Goal: Task Accomplishment & Management: Use online tool/utility

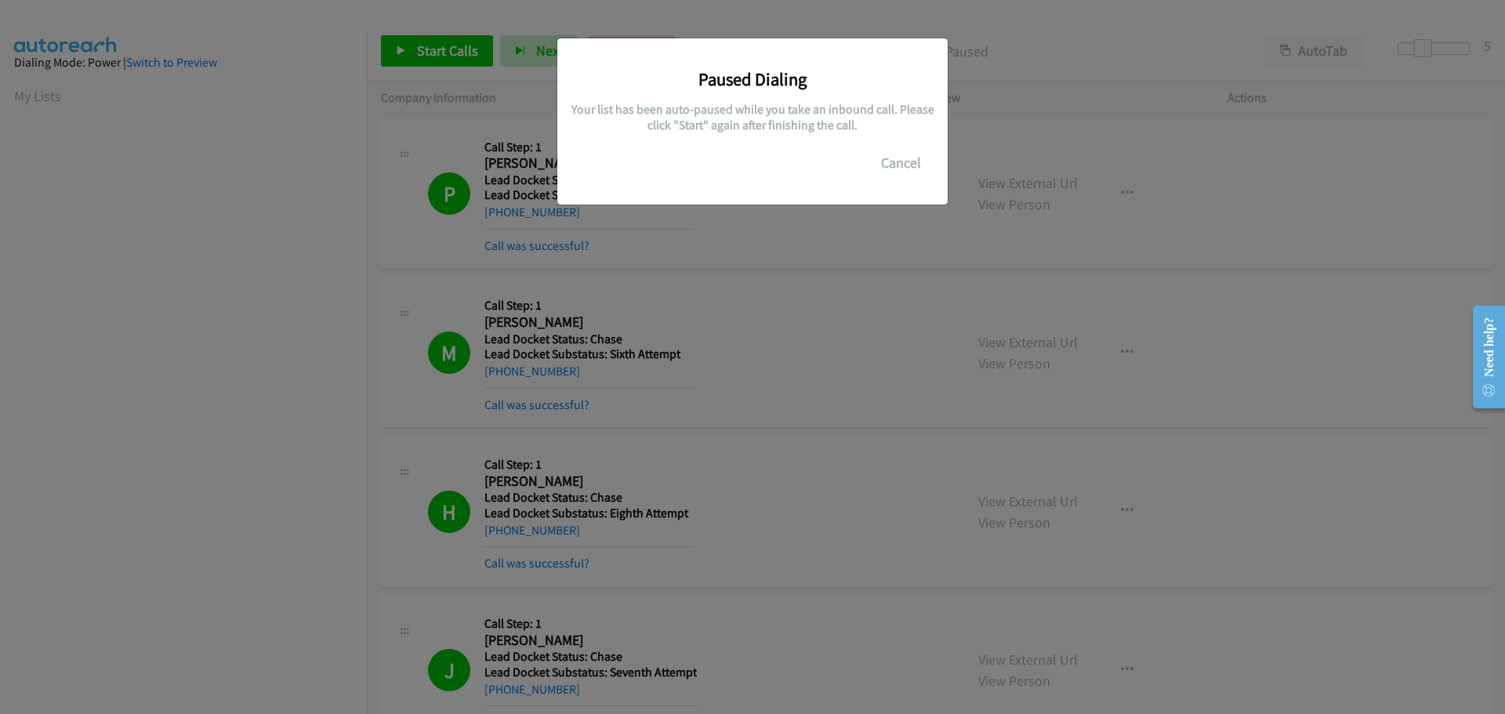
scroll to position [165, 0]
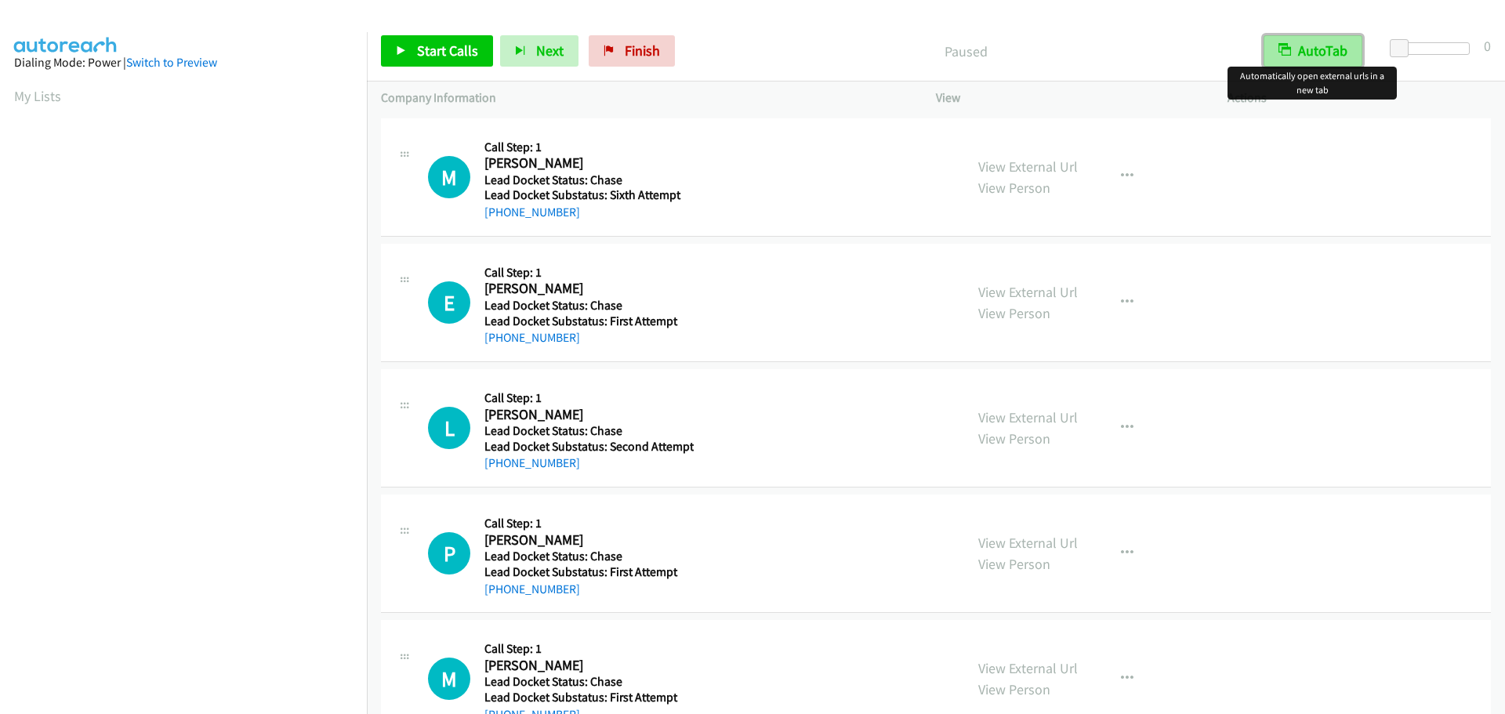
click at [1318, 55] on button "AutoTab" at bounding box center [1313, 50] width 99 height 31
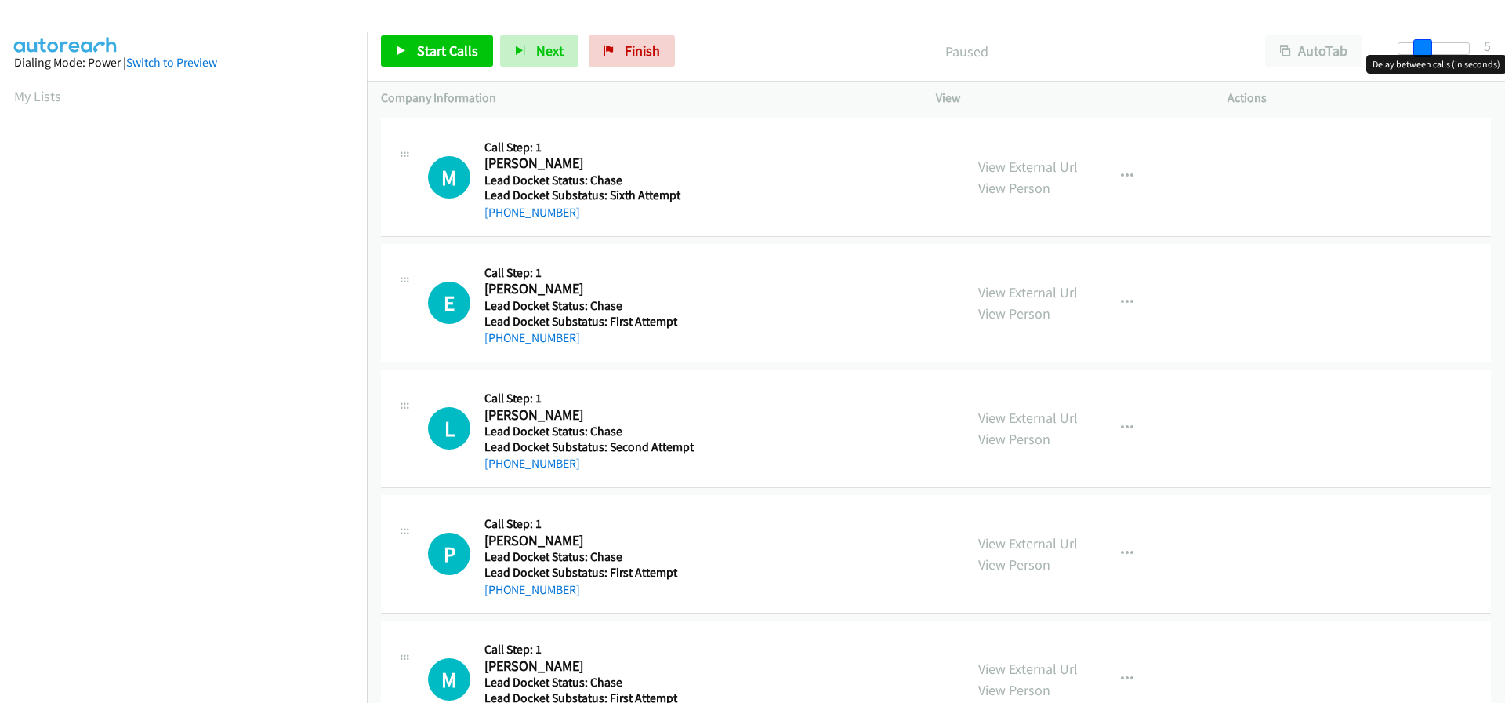
drag, startPoint x: 1403, startPoint y: 48, endPoint x: 1427, endPoint y: 50, distance: 23.6
click at [1427, 50] on span at bounding box center [1423, 48] width 19 height 19
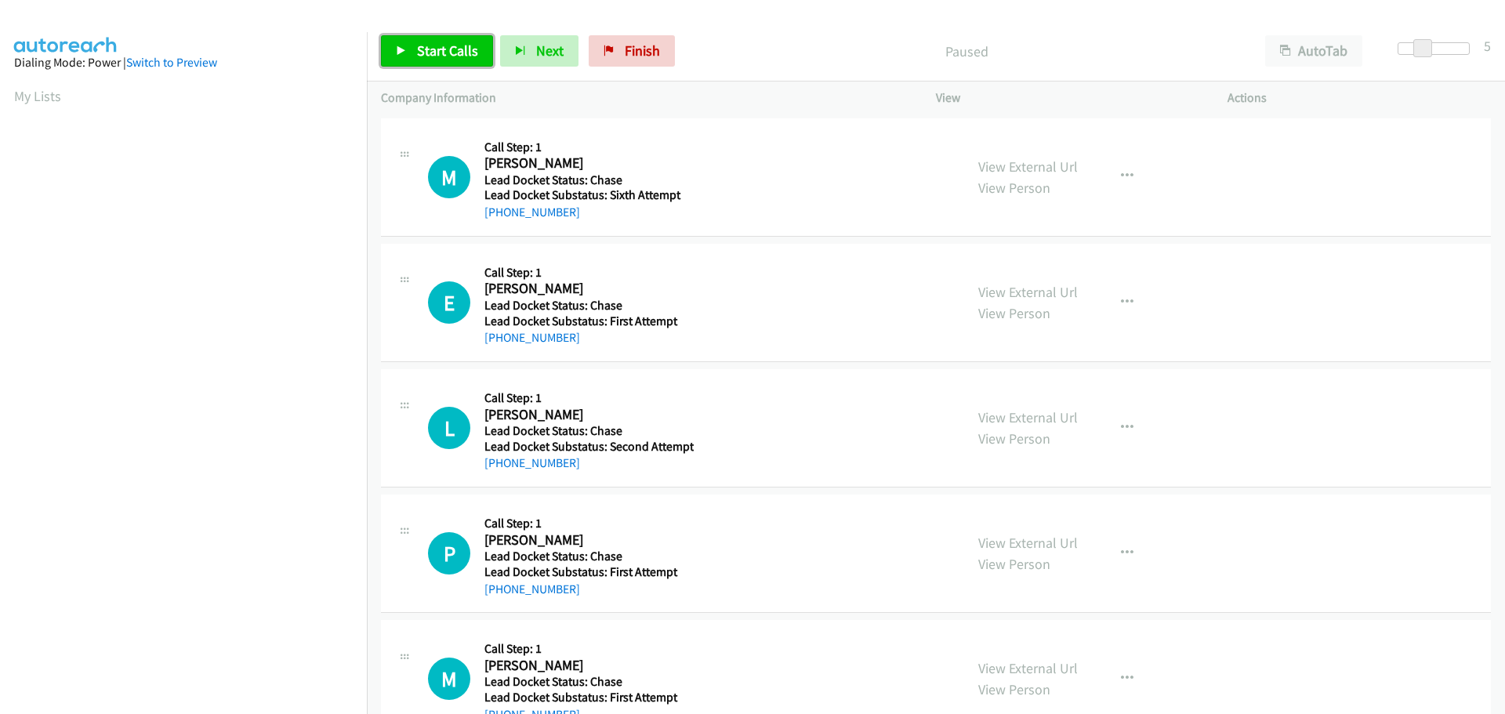
click at [459, 54] on span "Start Calls" at bounding box center [447, 51] width 61 height 18
drag, startPoint x: 585, startPoint y: 216, endPoint x: 500, endPoint y: 217, distance: 84.7
click at [500, 217] on div "[PHONE_NUMBER]" at bounding box center [587, 212] width 205 height 19
copy link "920-530-8730"
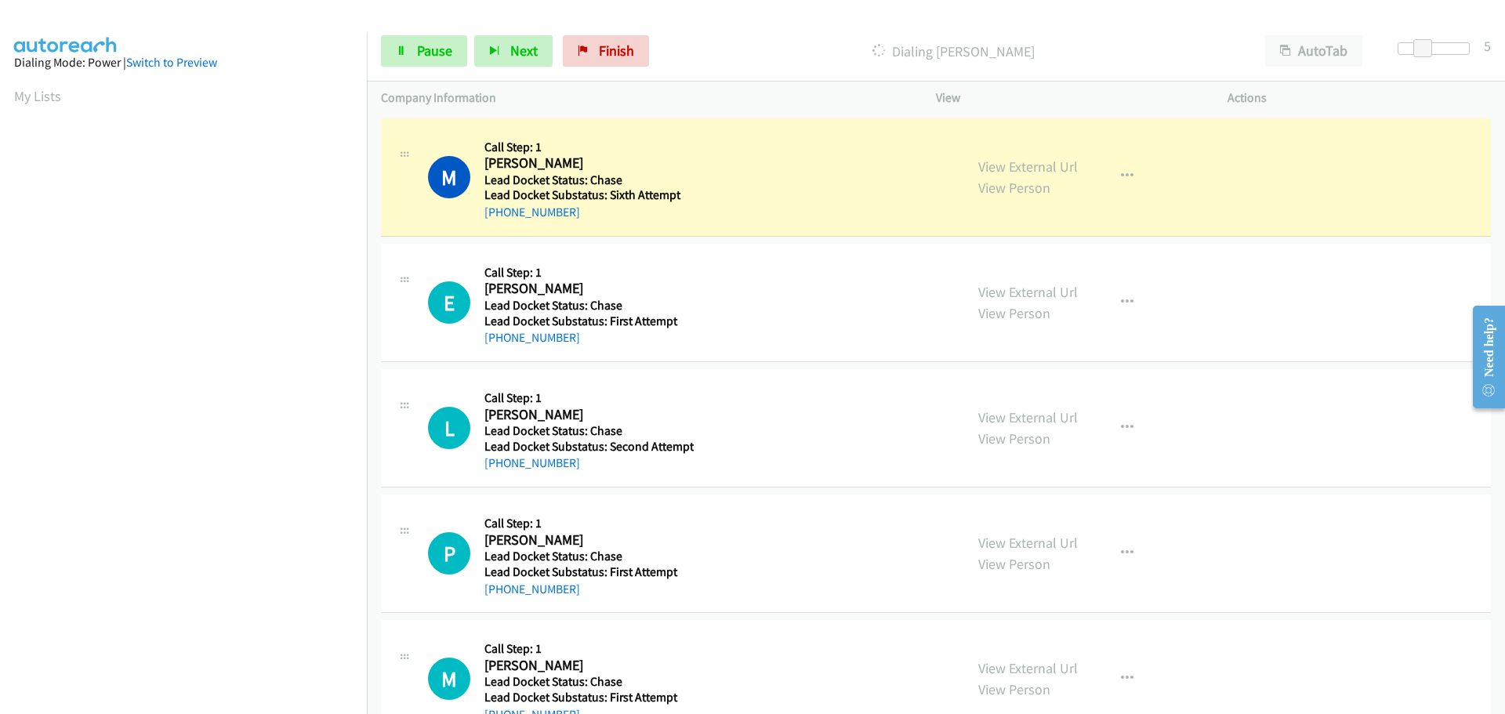
scroll to position [165, 0]
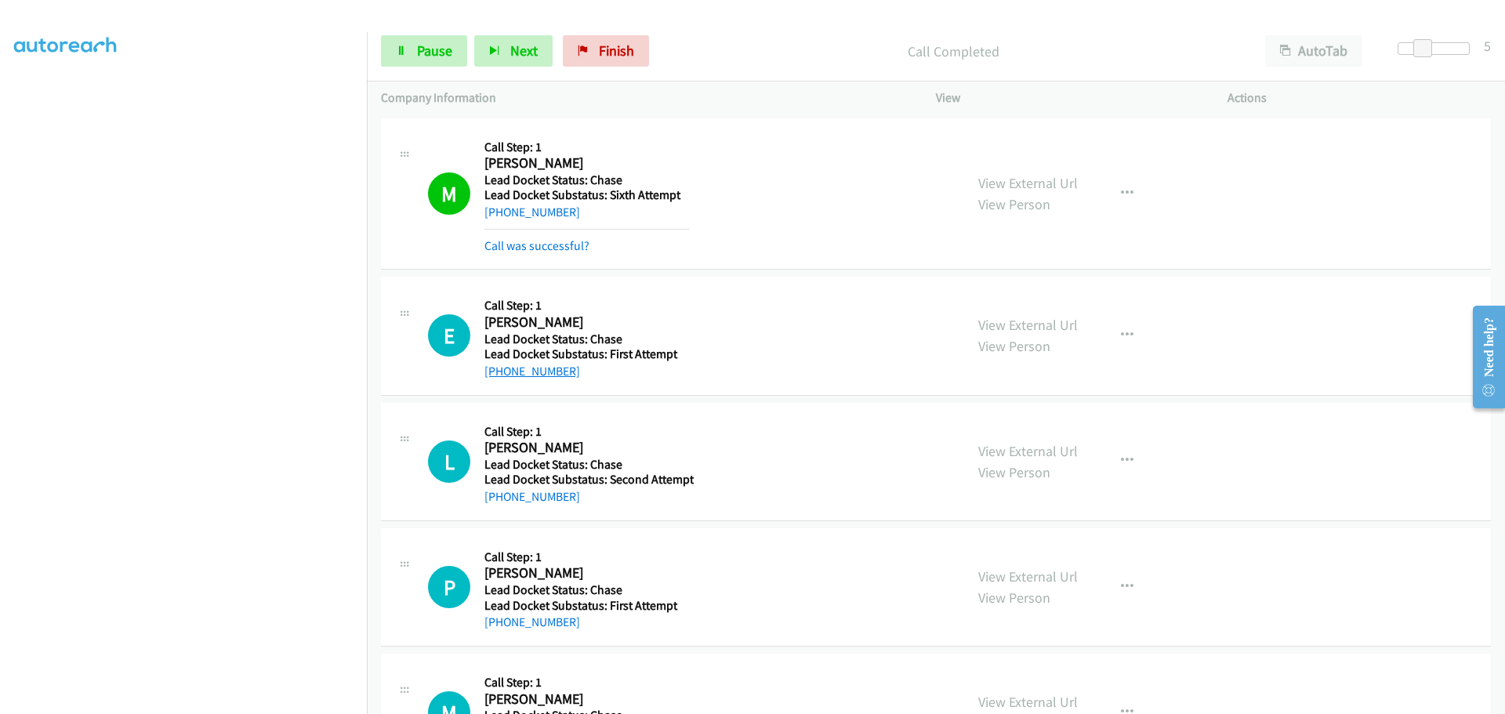
drag, startPoint x: 576, startPoint y: 375, endPoint x: 501, endPoint y: 376, distance: 74.5
click at [501, 376] on div "[PHONE_NUMBER]" at bounding box center [587, 371] width 205 height 19
copy link "346-691-6590"
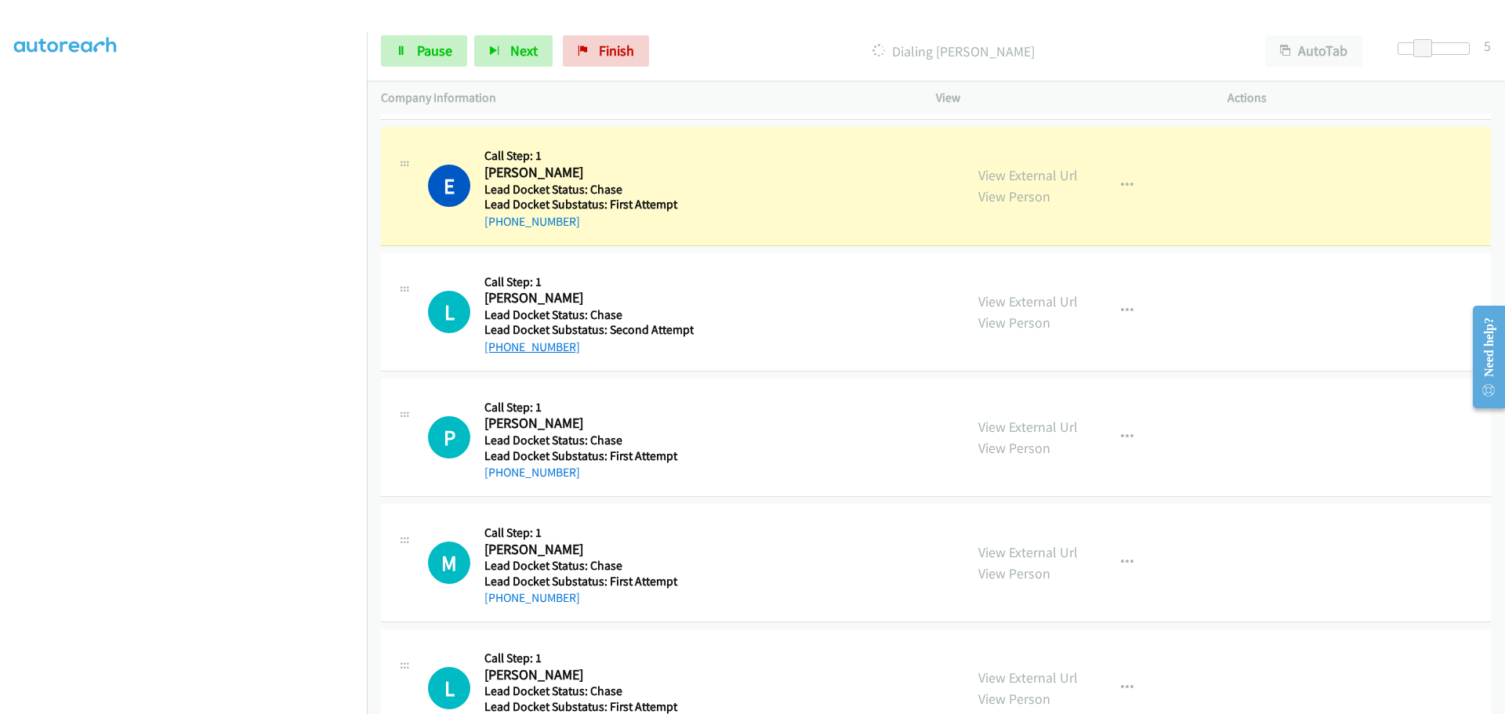
scroll to position [157, 0]
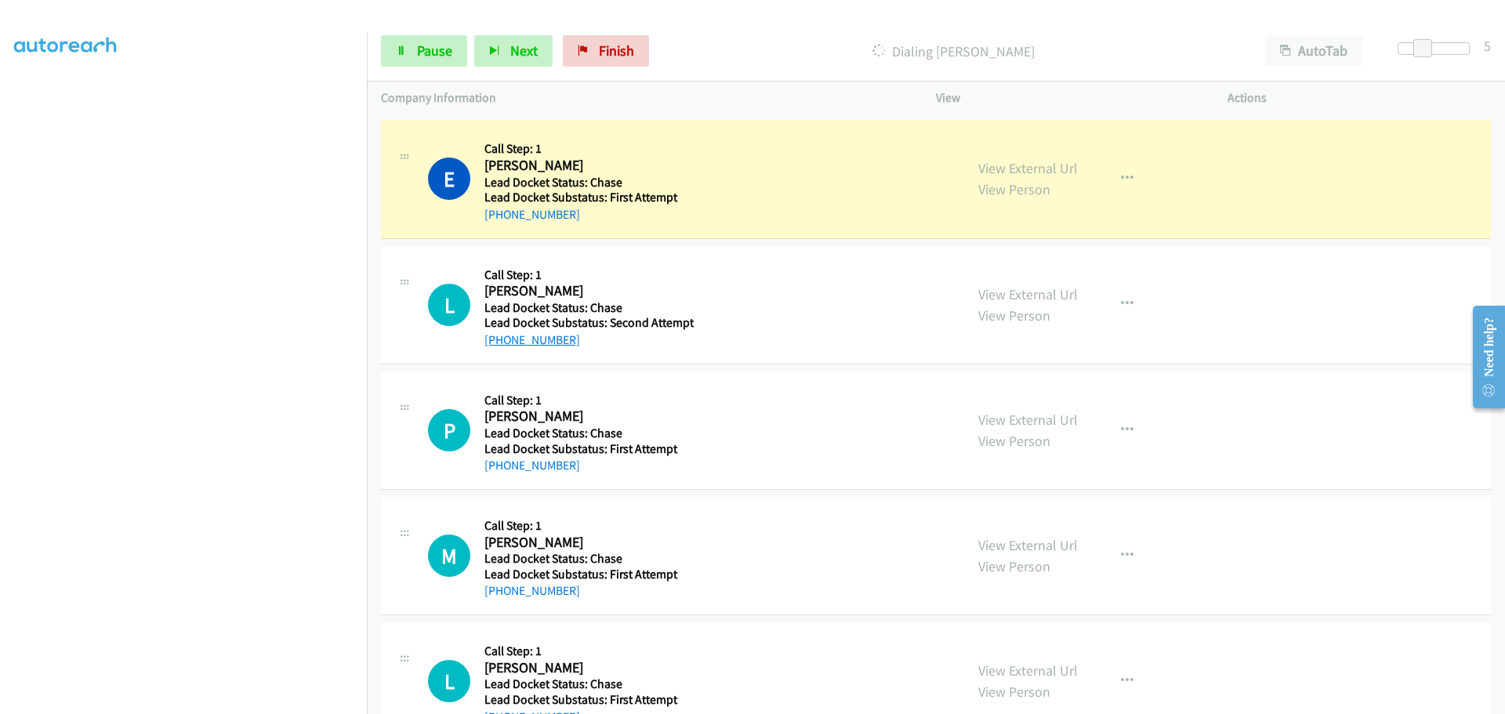
drag, startPoint x: 571, startPoint y: 338, endPoint x: 499, endPoint y: 334, distance: 72.2
click at [499, 334] on div "[PHONE_NUMBER]" at bounding box center [589, 340] width 209 height 19
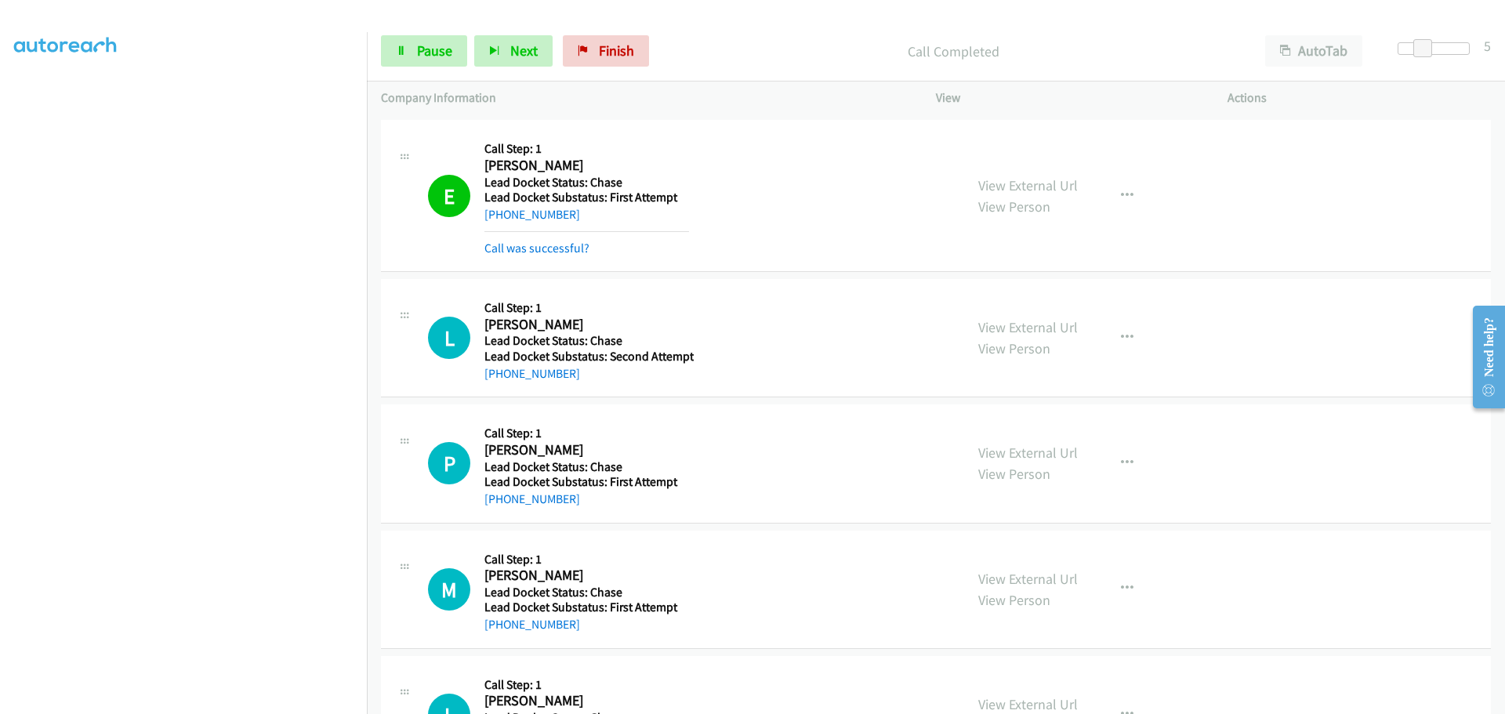
copy link "253-273-0175"
